Goal: Navigation & Orientation: Find specific page/section

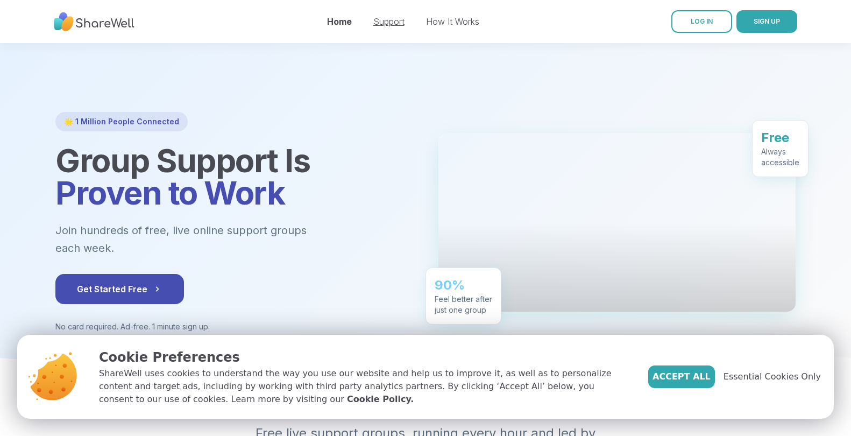
drag, startPoint x: 0, startPoint y: 0, endPoint x: 394, endPoint y: 23, distance: 394.9
click at [394, 23] on link "Support" at bounding box center [388, 21] width 31 height 11
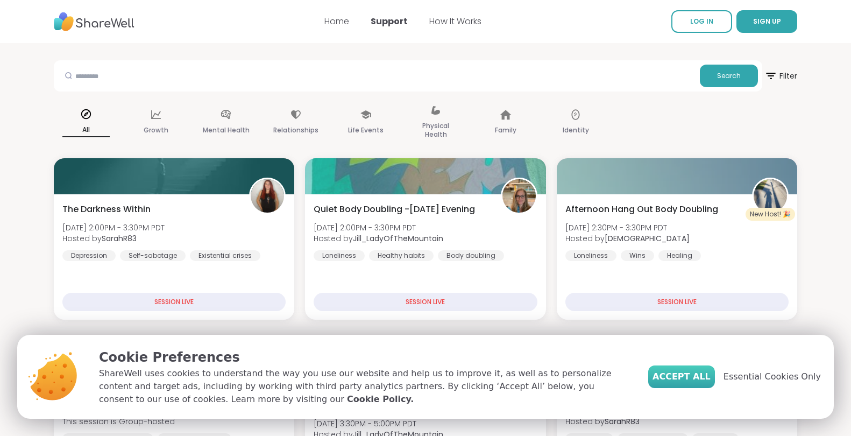
click at [711, 378] on span "Accept All" at bounding box center [681, 376] width 58 height 13
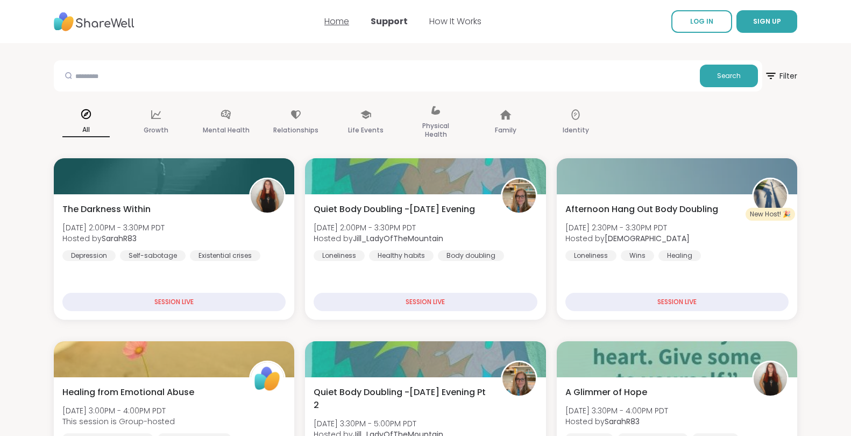
click at [329, 18] on link "Home" at bounding box center [336, 21] width 25 height 12
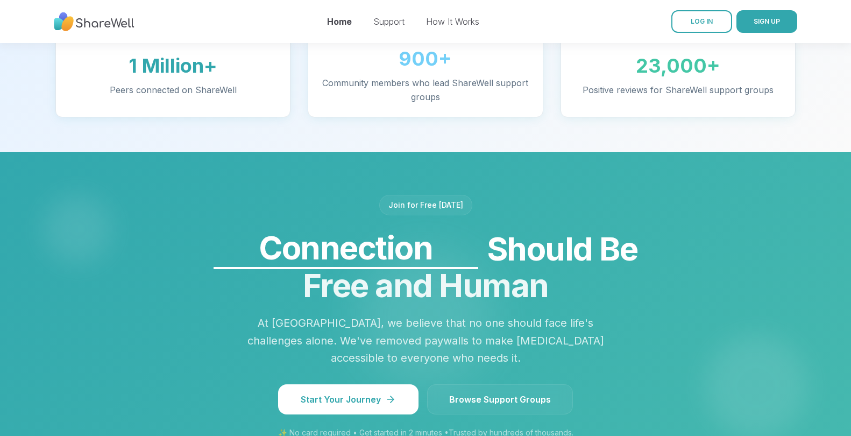
scroll to position [789, 0]
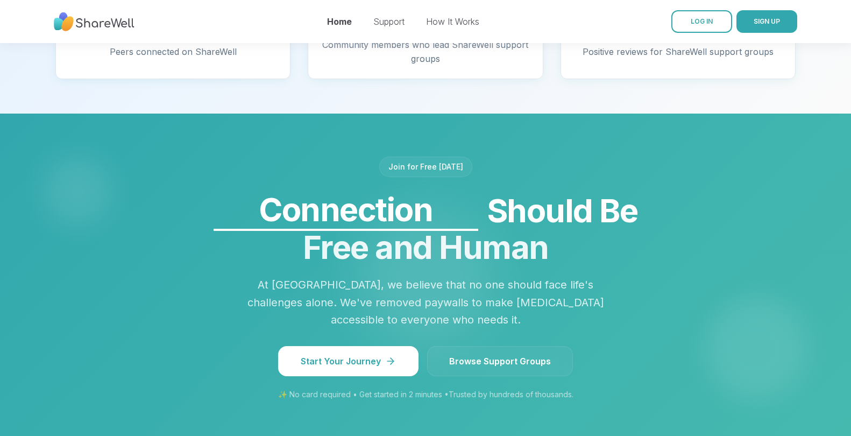
click at [538, 354] on span "Browse Support Groups" at bounding box center [500, 360] width 102 height 13
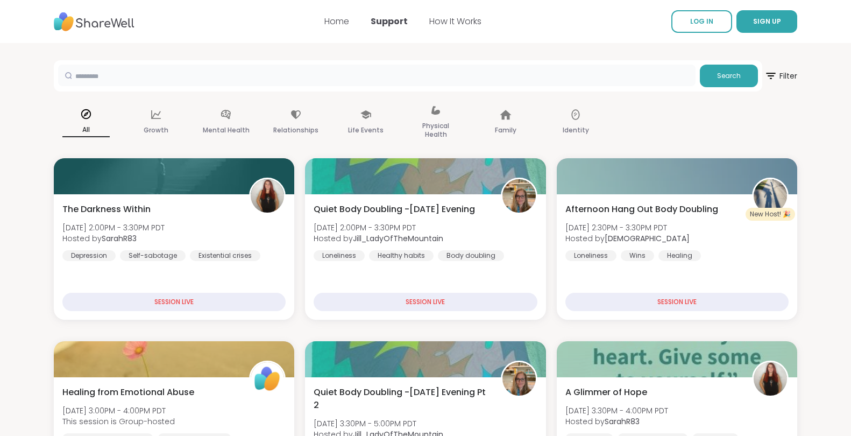
click at [284, 79] on input "text" at bounding box center [376, 76] width 637 height 22
type input "**********"
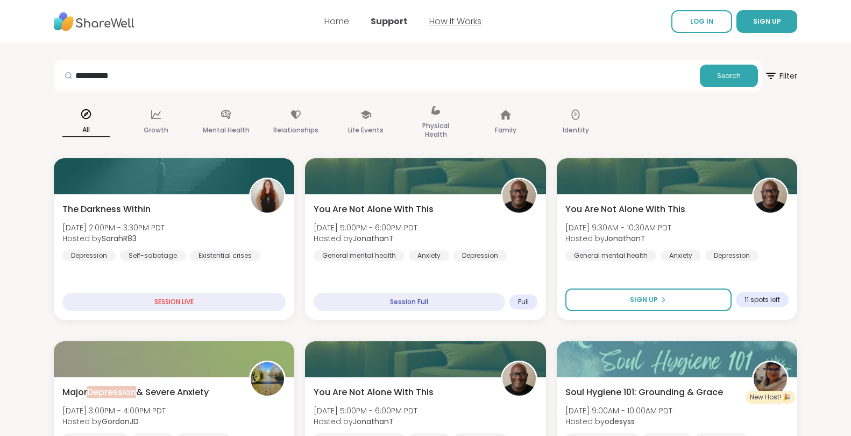
click at [457, 19] on link "How It Works" at bounding box center [455, 21] width 52 height 12
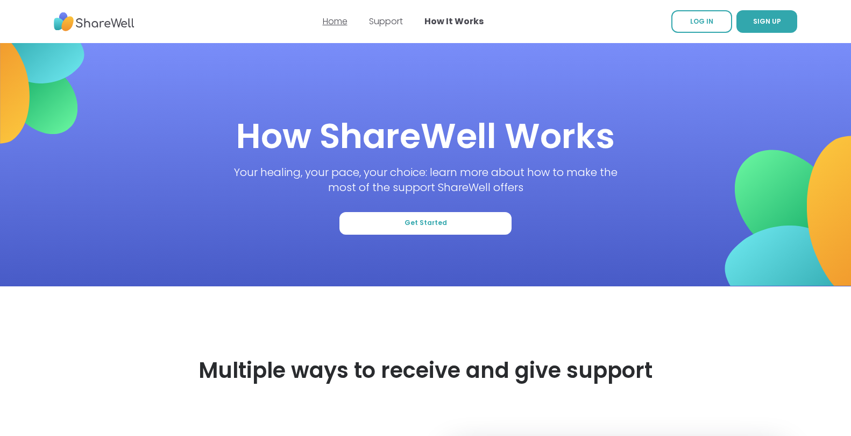
click at [337, 24] on link "Home" at bounding box center [335, 21] width 25 height 12
